Goal: Task Accomplishment & Management: Use online tool/utility

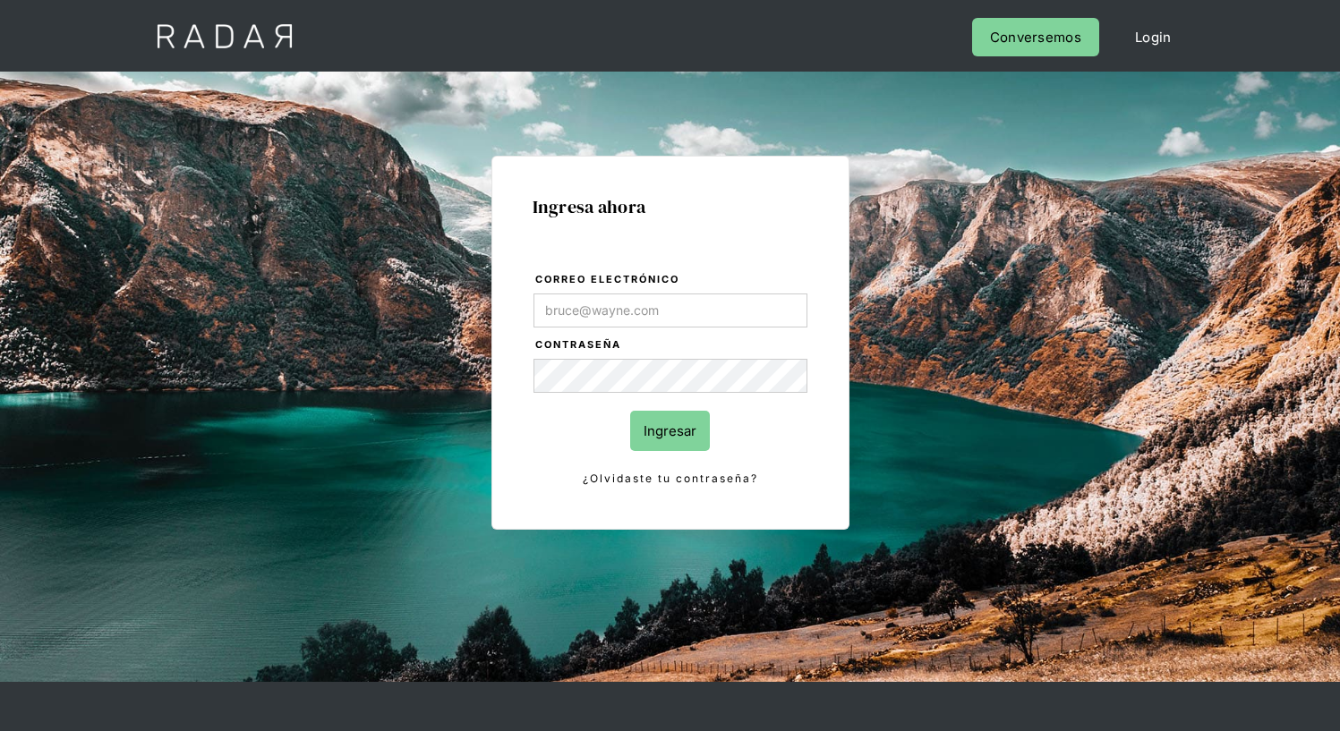
type input "[EMAIL_ADDRESS][PERSON_NAME][DOMAIN_NAME]"
click at [670, 431] on input "Ingresar" at bounding box center [670, 431] width 80 height 40
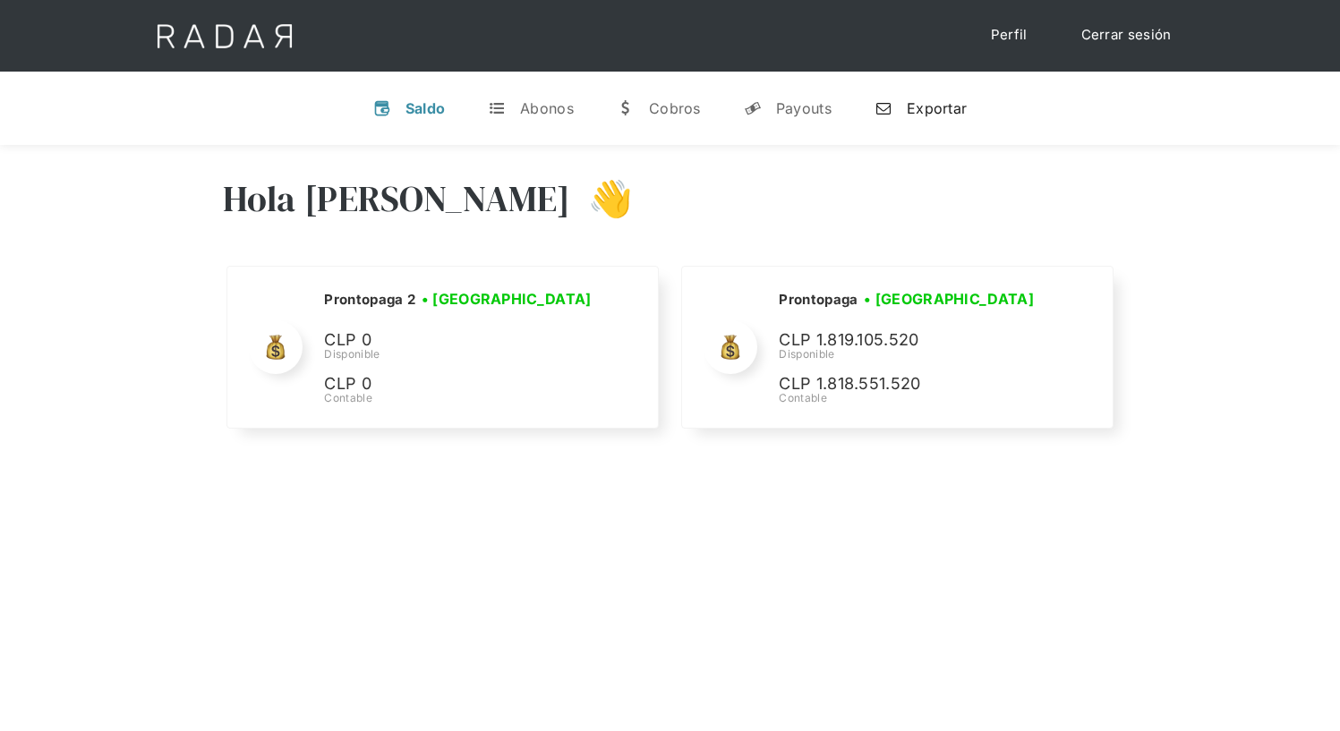
click at [920, 107] on div "Exportar" at bounding box center [937, 108] width 60 height 18
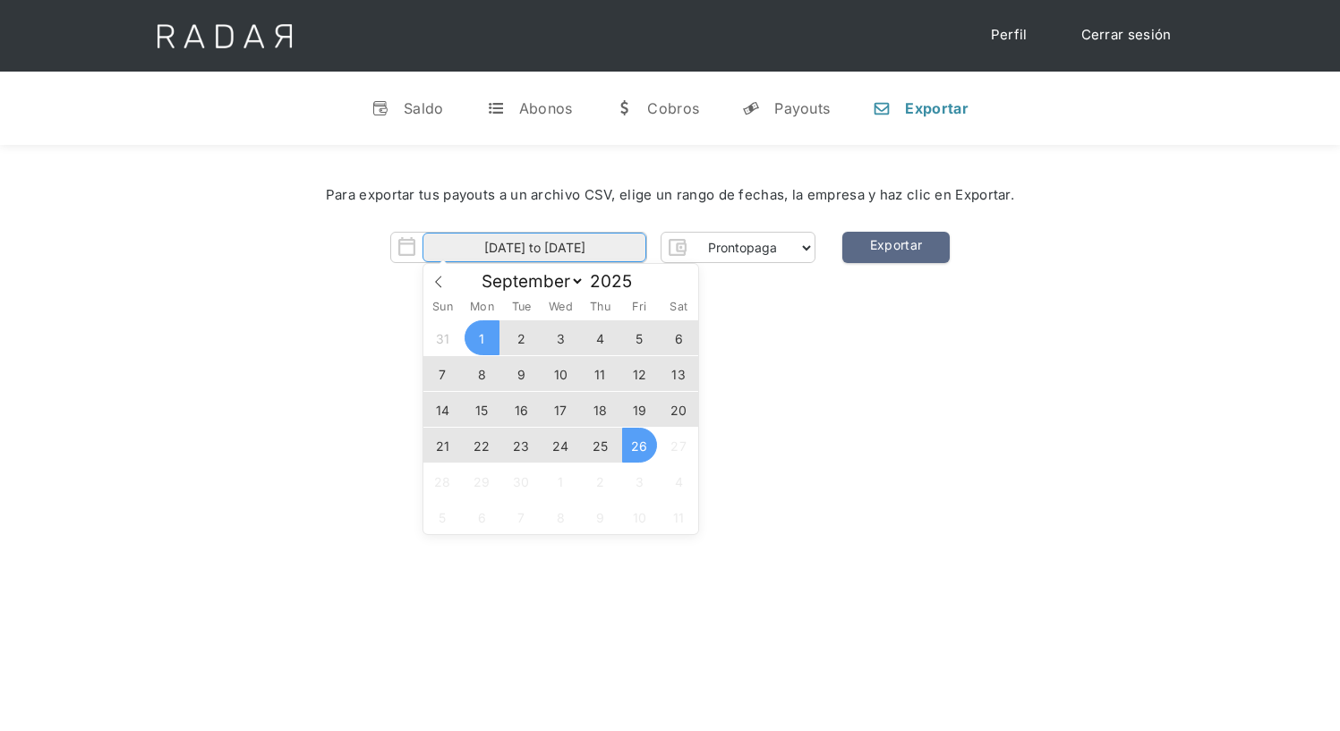
click at [534, 248] on input "[DATE] to [DATE]" at bounding box center [535, 248] width 224 height 30
click at [600, 446] on span "25" at bounding box center [600, 445] width 35 height 35
type input "[DATE]"
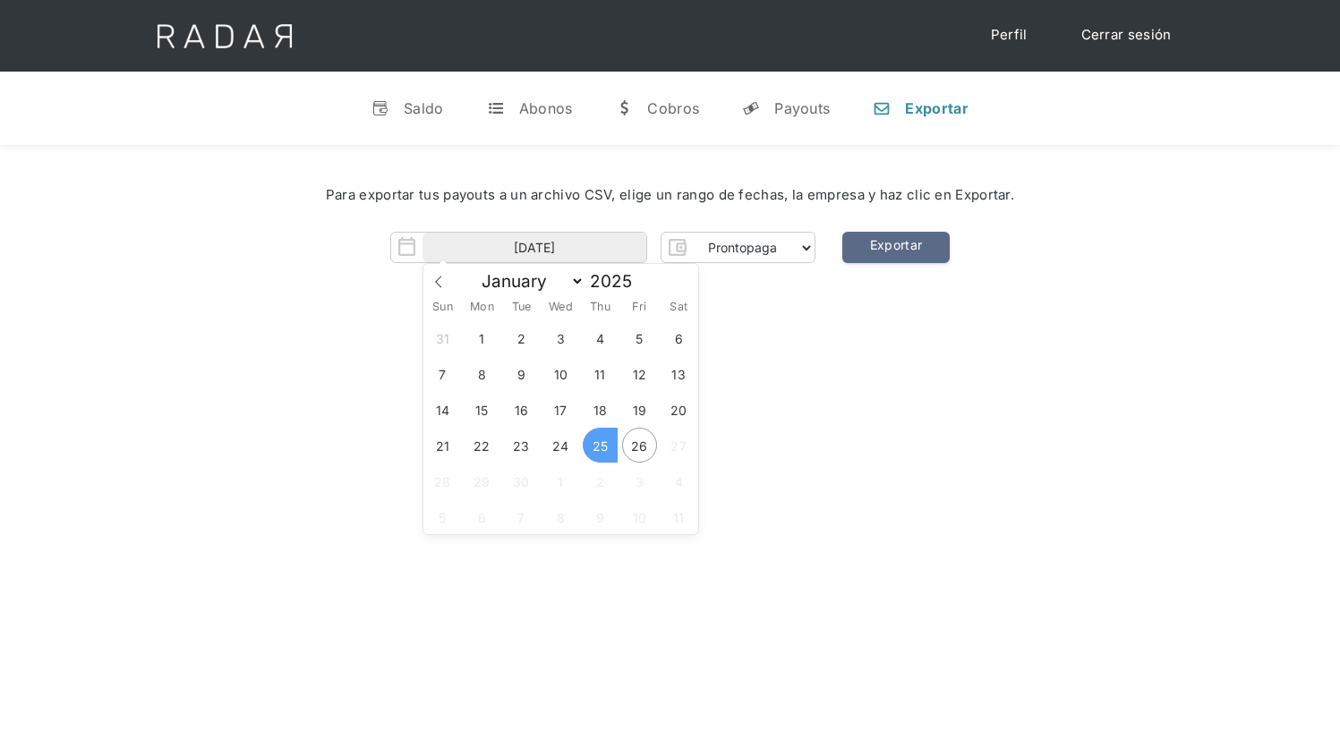
click at [600, 446] on span "25" at bounding box center [600, 445] width 35 height 35
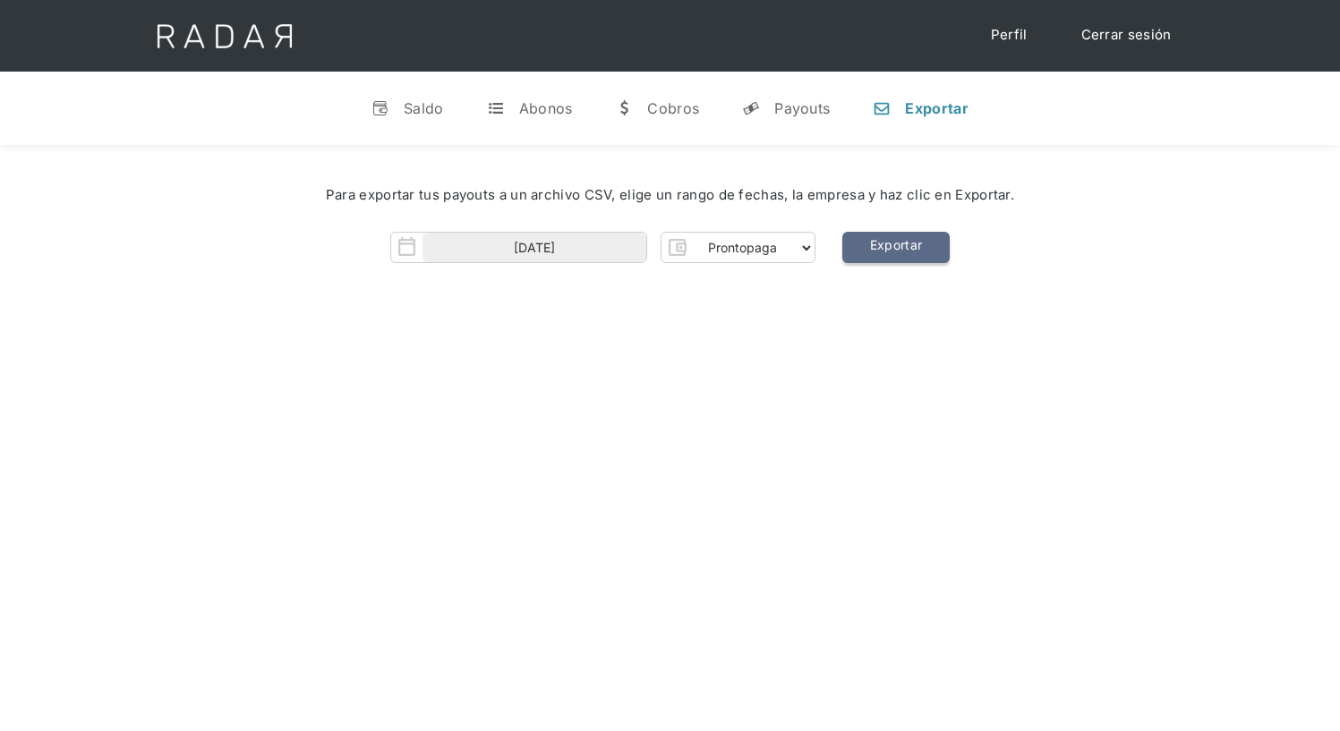
click at [895, 248] on link "Exportar" at bounding box center [895, 247] width 107 height 31
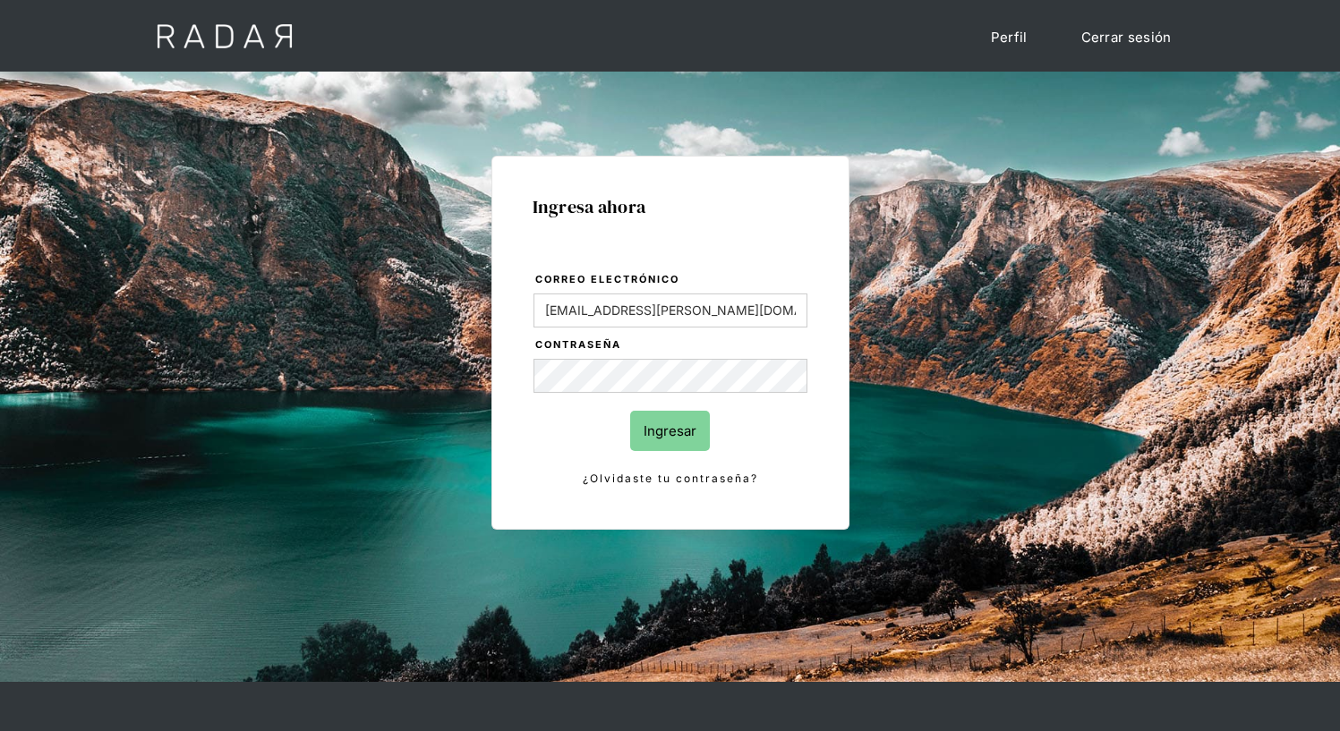
click at [670, 431] on input "Ingresar" at bounding box center [670, 431] width 80 height 40
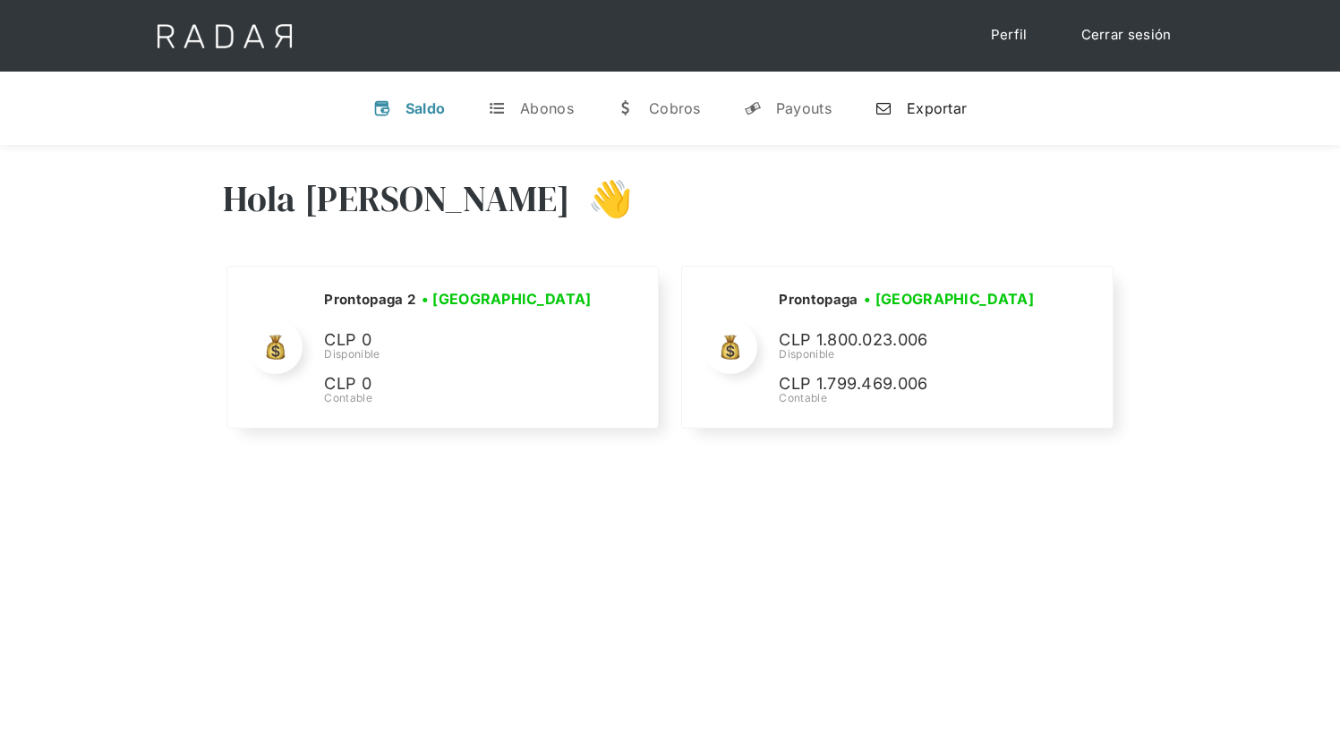
click at [920, 107] on div "Exportar" at bounding box center [937, 108] width 60 height 18
